Goal: Task Accomplishment & Management: Manage account settings

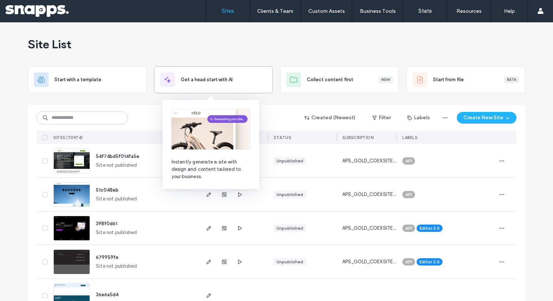
click at [205, 92] on div "Get a head start with AI" at bounding box center [213, 79] width 119 height 27
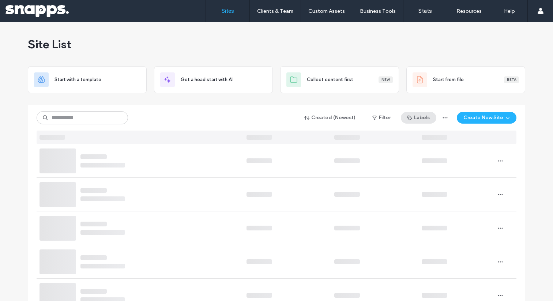
click at [422, 122] on button "Labels" at bounding box center [419, 118] width 36 height 12
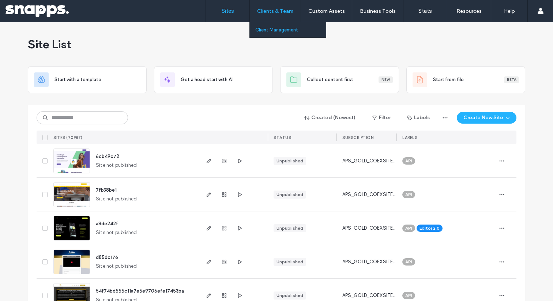
click at [281, 29] on label "Client Management" at bounding box center [277, 29] width 43 height 5
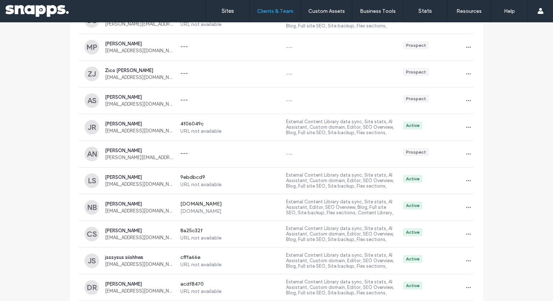
scroll to position [938, 0]
